Goal: Transaction & Acquisition: Book appointment/travel/reservation

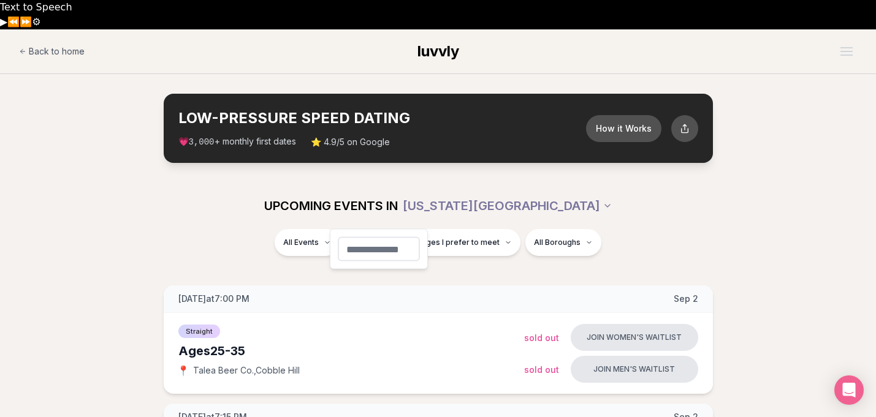
type input "**"
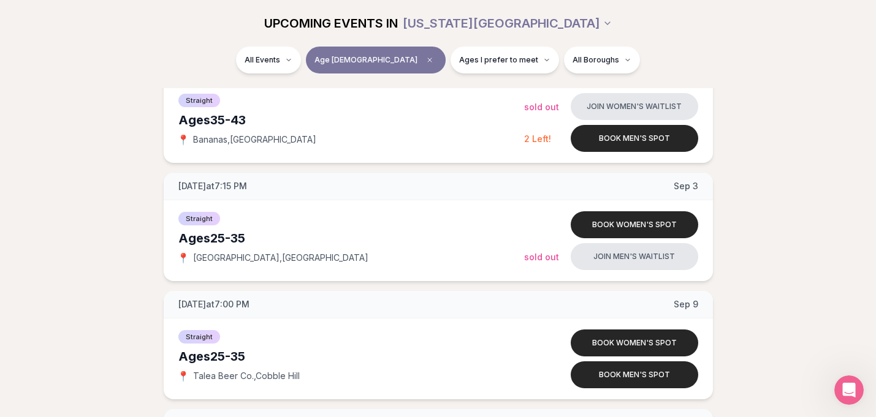
scroll to position [707, 0]
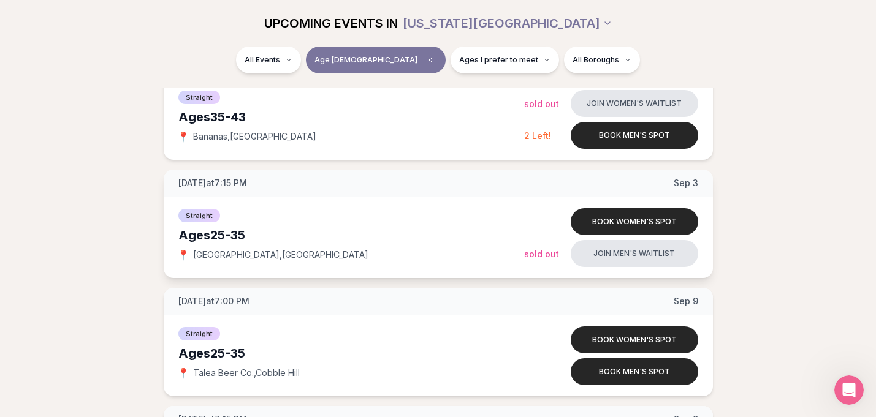
click at [232, 177] on span "[DATE] at 7:15 PM" at bounding box center [212, 183] width 69 height 12
click at [228, 249] on span "[GEOGRAPHIC_DATA] , [GEOGRAPHIC_DATA]" at bounding box center [280, 255] width 175 height 12
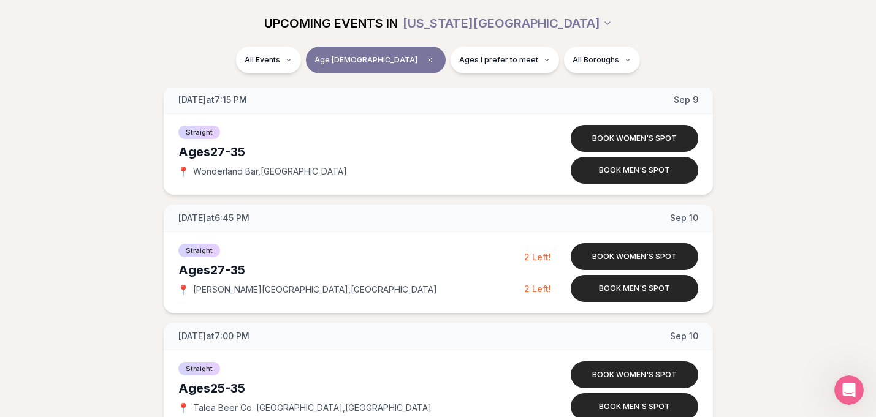
scroll to position [1033, 0]
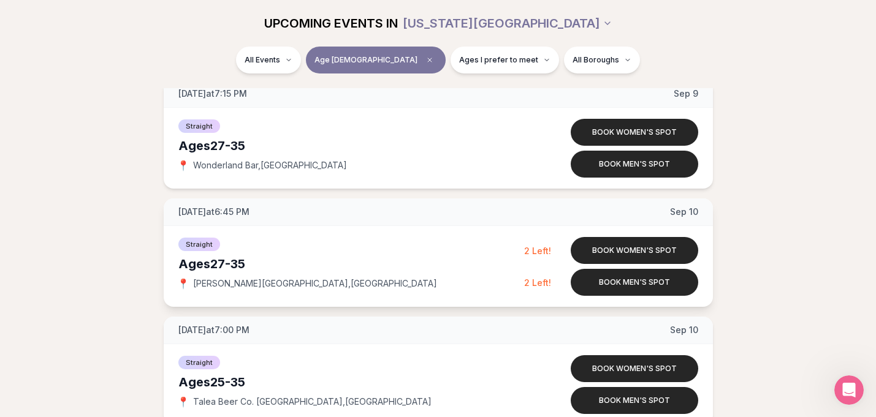
click at [680, 206] on span "[DATE]" at bounding box center [684, 212] width 28 height 12
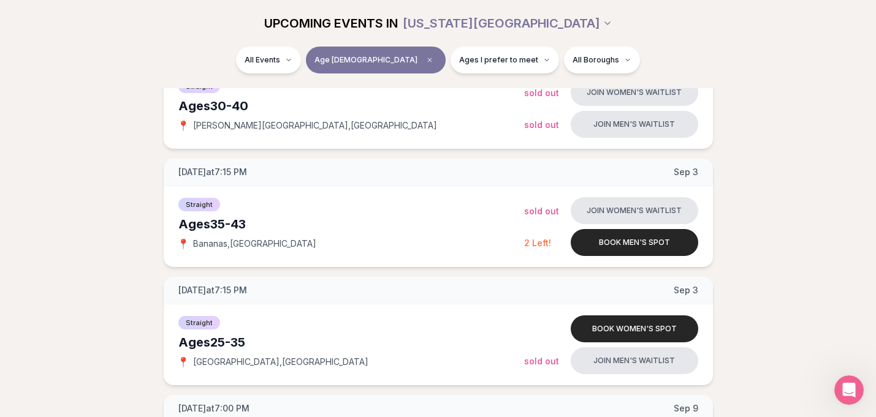
scroll to position [599, 0]
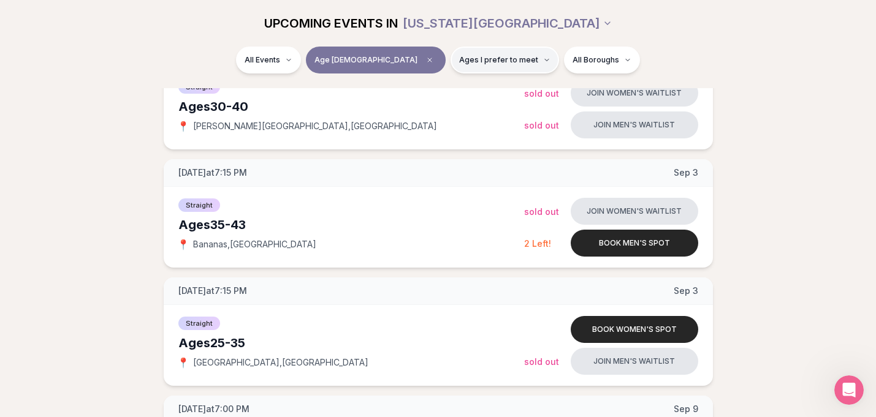
click at [460, 59] on span "Ages I prefer to meet" at bounding box center [498, 60] width 79 height 10
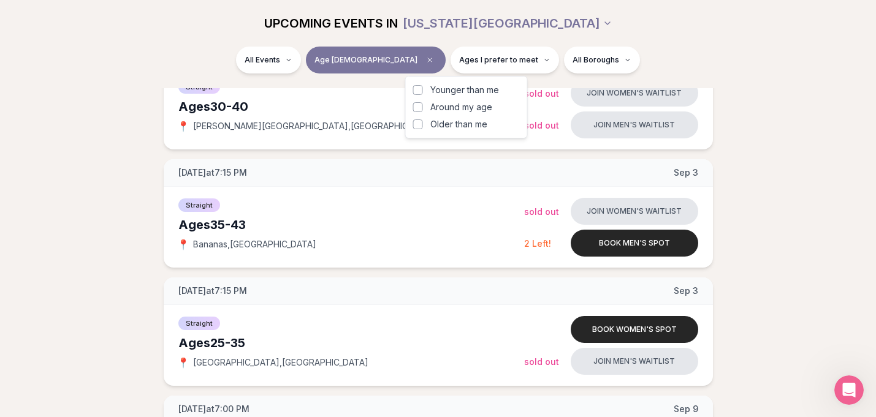
click at [443, 115] on div "Younger than me Around my age Older than me" at bounding box center [466, 107] width 107 height 47
click at [443, 112] on span "Around my age" at bounding box center [461, 107] width 62 height 12
click at [423, 112] on button "Around my age" at bounding box center [418, 107] width 10 height 10
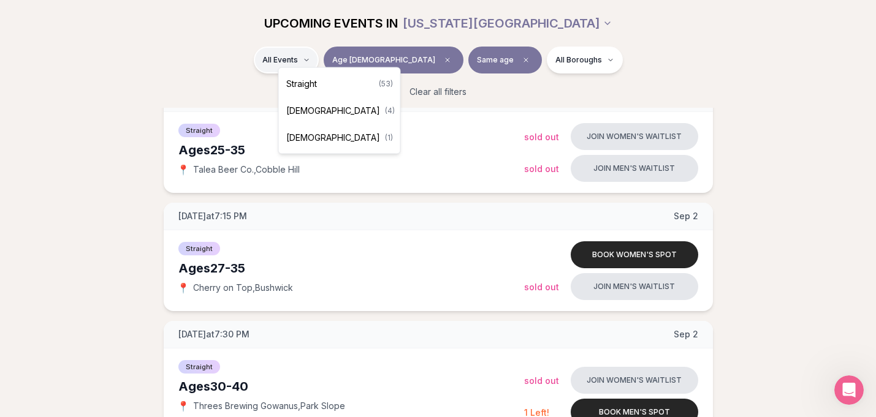
scroll to position [599, 0]
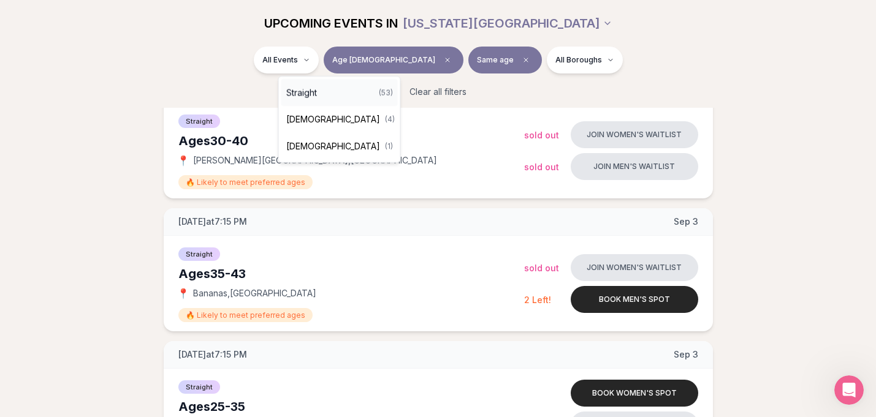
click at [343, 91] on div "Straight ( 53 )" at bounding box center [339, 92] width 116 height 27
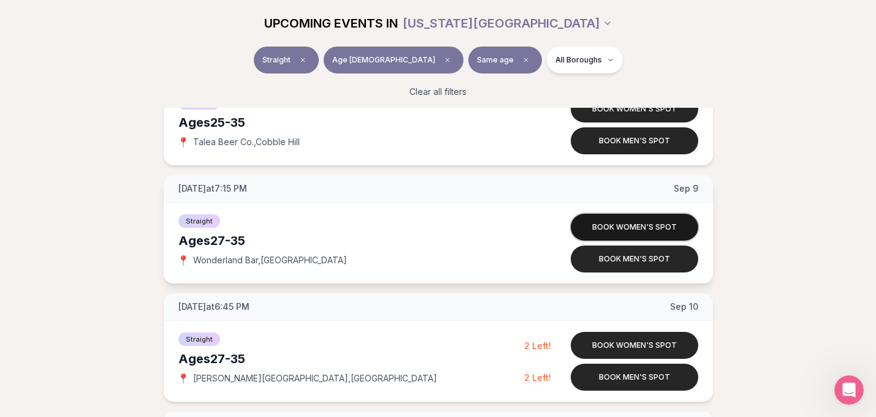
scroll to position [968, 0]
